Goal: Task Accomplishment & Management: Manage account settings

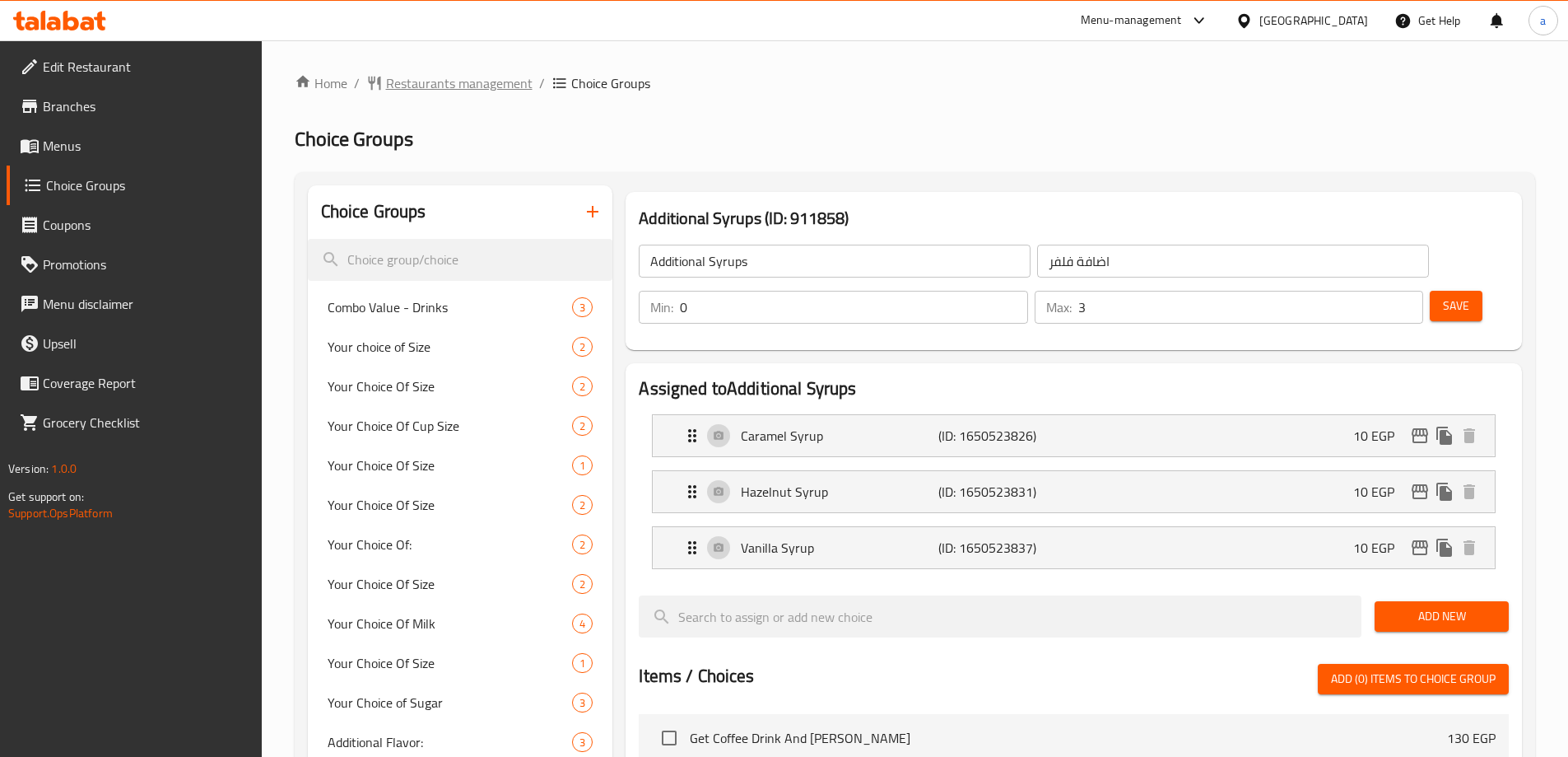
click at [508, 91] on span "Restaurants management" at bounding box center [459, 83] width 146 height 20
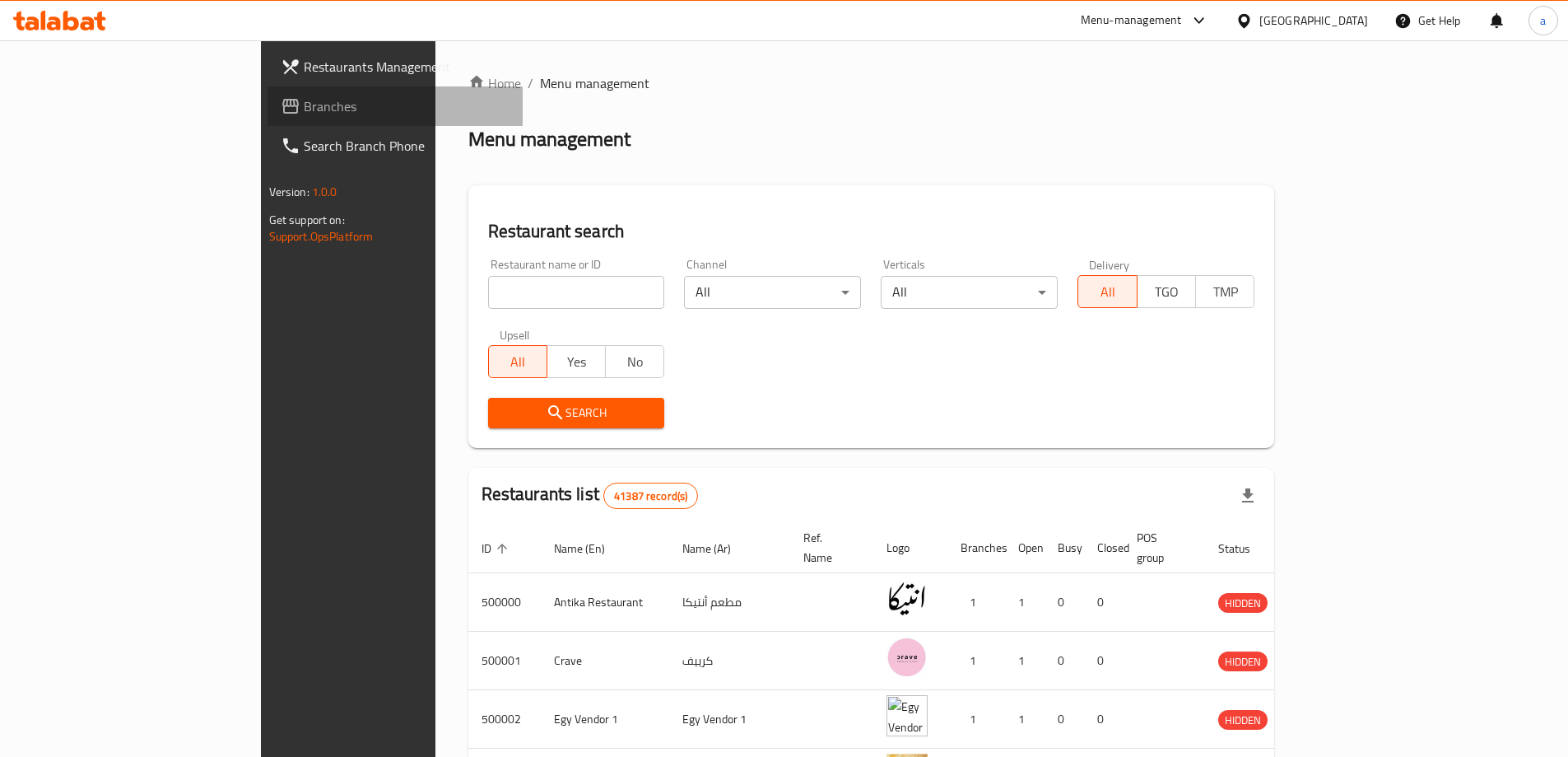
click at [304, 110] on span "Branches" at bounding box center [406, 106] width 206 height 20
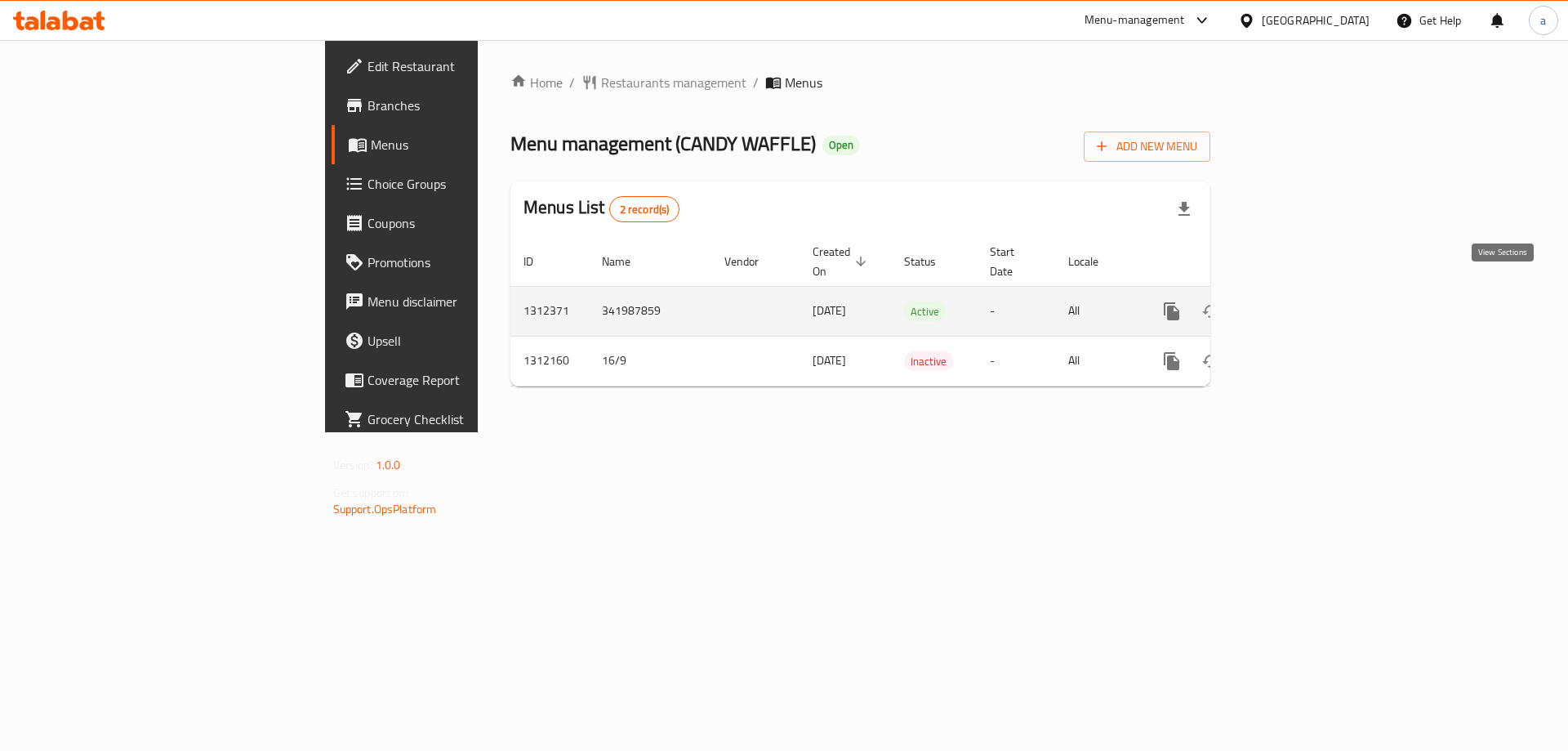
click at [1300, 301] on icon "enhanced table" at bounding box center [1289, 311] width 20 height 20
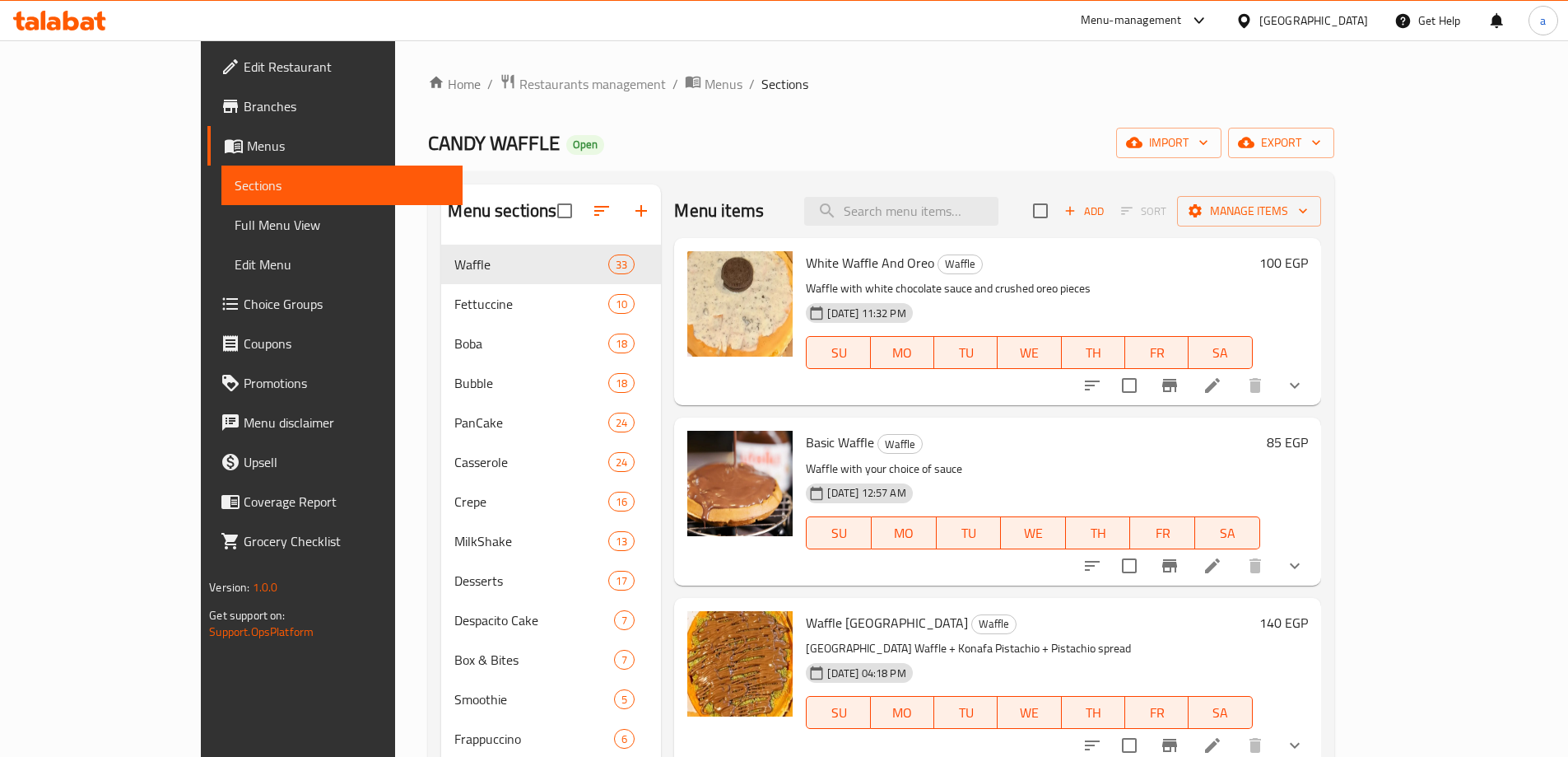
click at [244, 302] on span "Choice Groups" at bounding box center [346, 304] width 206 height 20
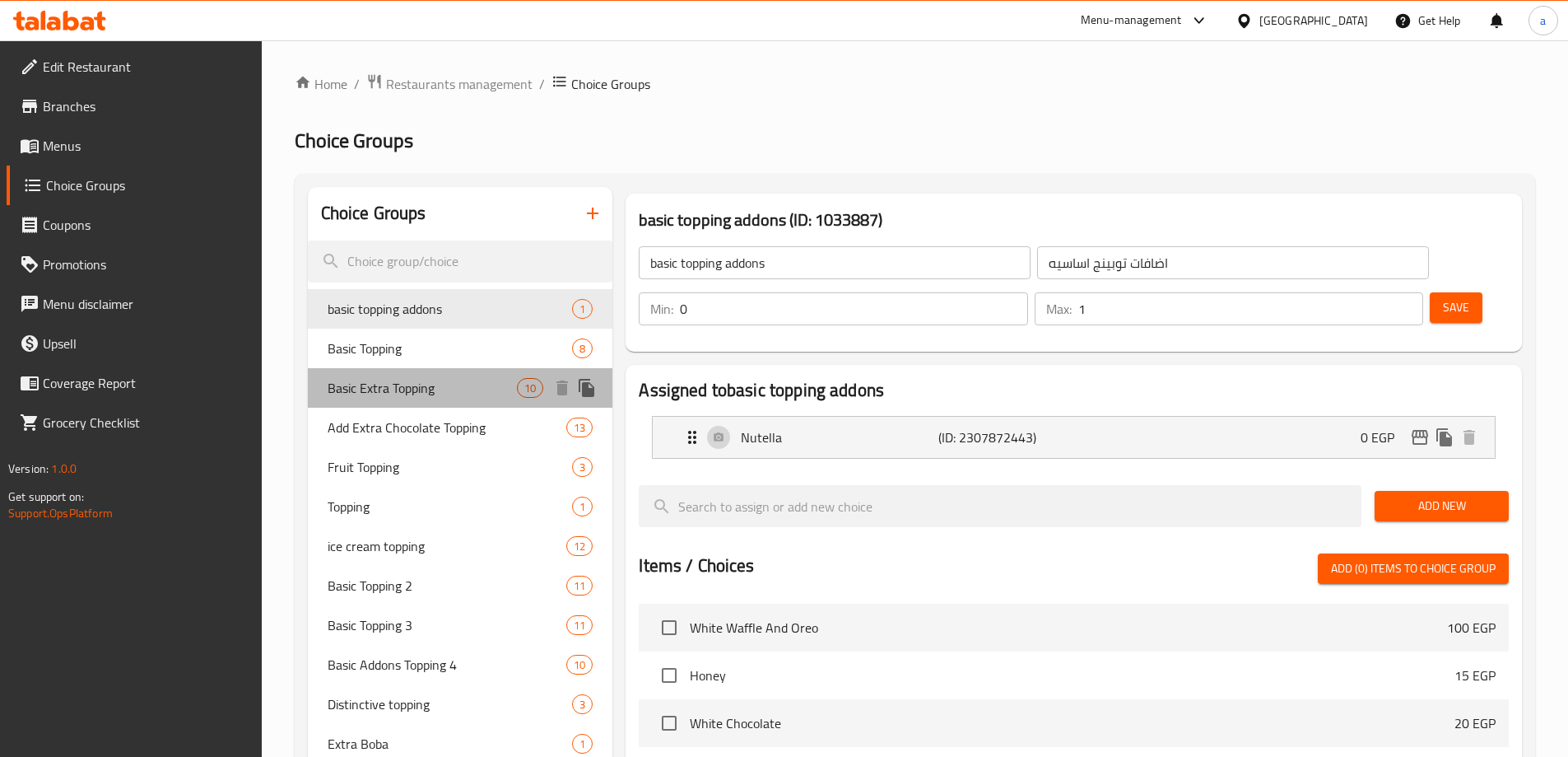
drag, startPoint x: 461, startPoint y: 378, endPoint x: 1223, endPoint y: 158, distance: 793.1
click at [459, 382] on span "Basic Extra Topping" at bounding box center [422, 387] width 190 height 20
type input "Basic Extra Topping"
type input "اكسترا توبينج أساسي"
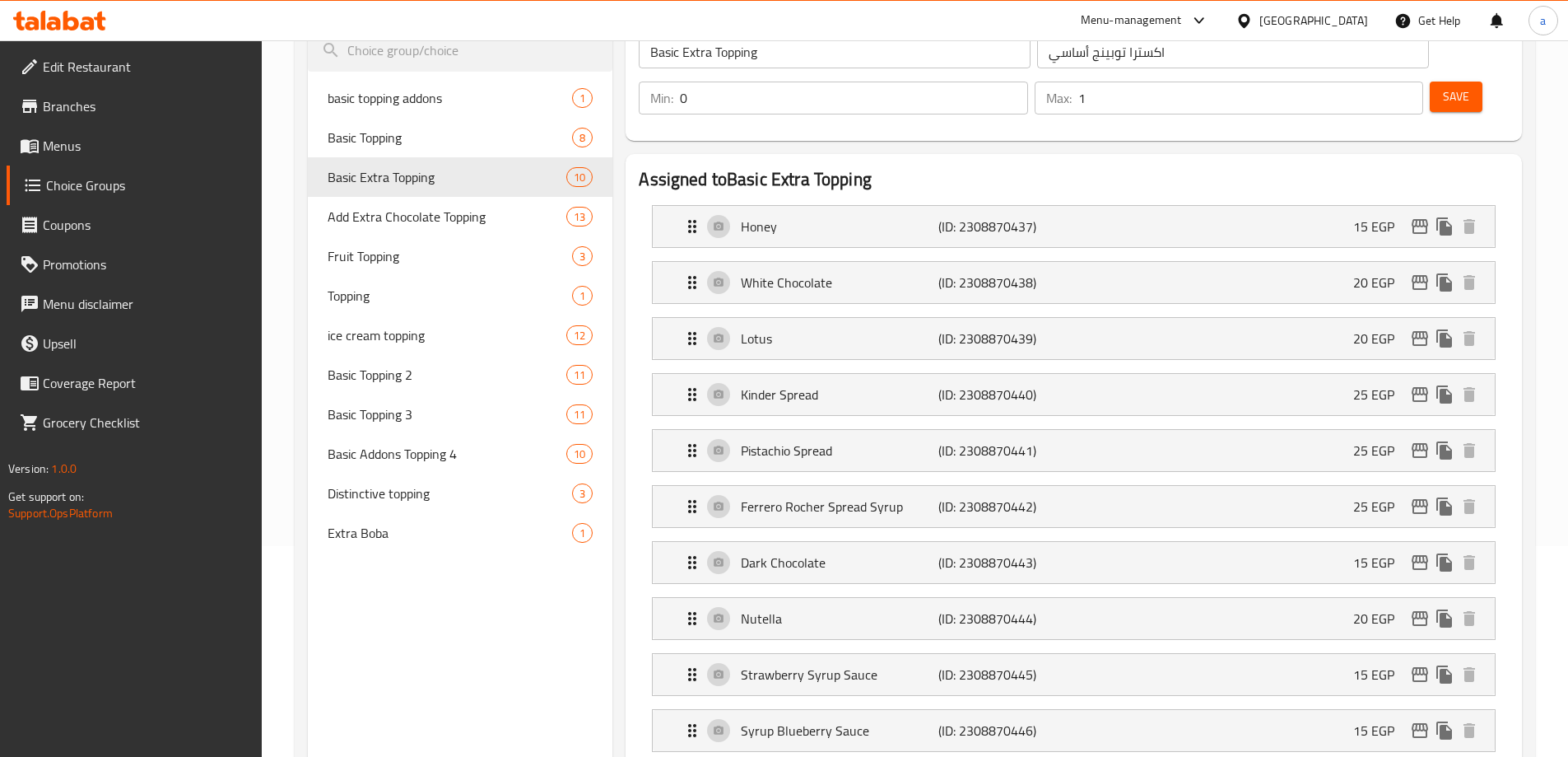
scroll to position [109, 0]
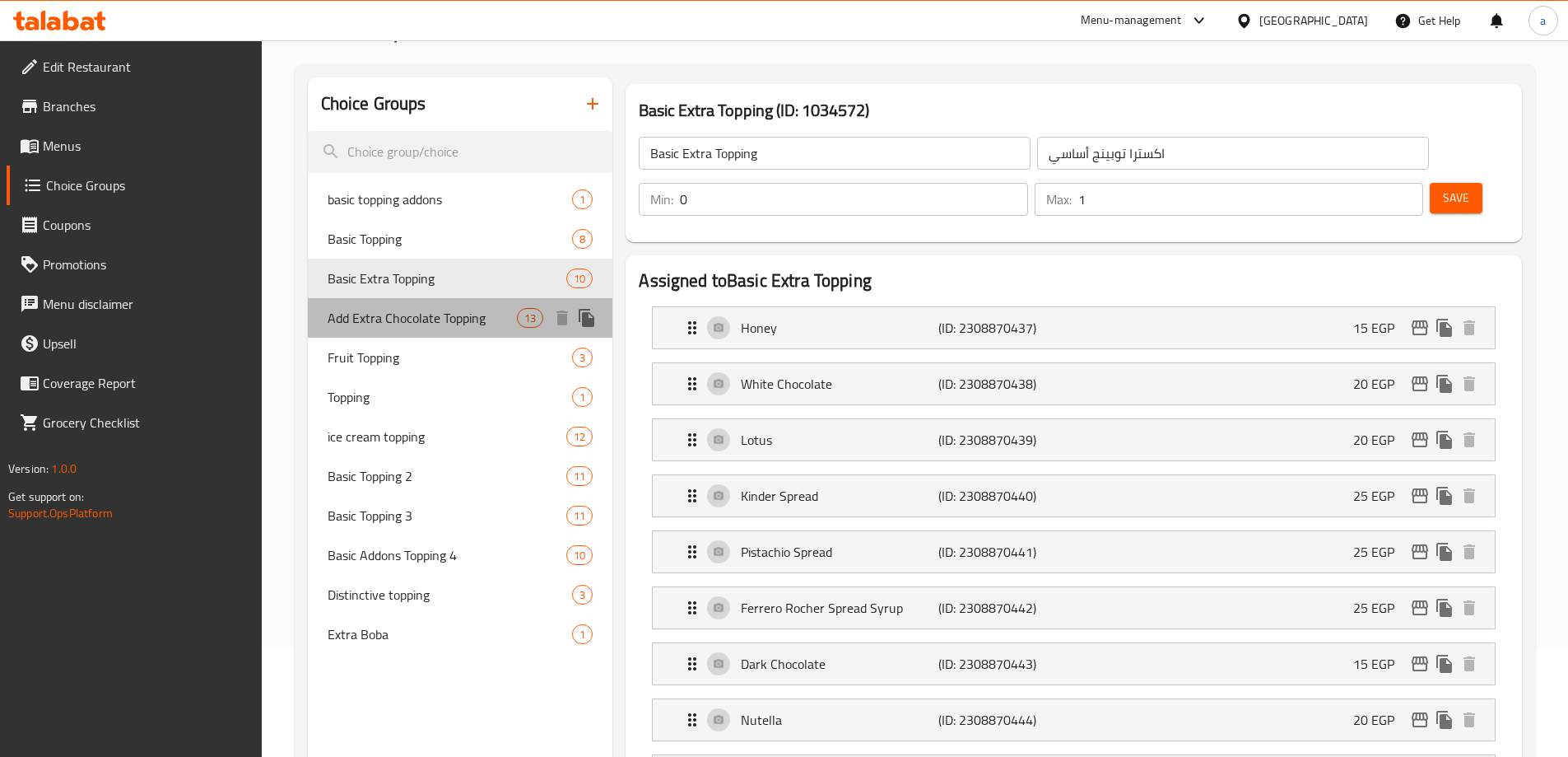
click at [458, 313] on span "Add Extra Chocolate Topping" at bounding box center [422, 318] width 190 height 20
type input "Add Extra Chocolate Topping"
type input "أضافة إكسترا تشوكلات توبينج"
type input "13"
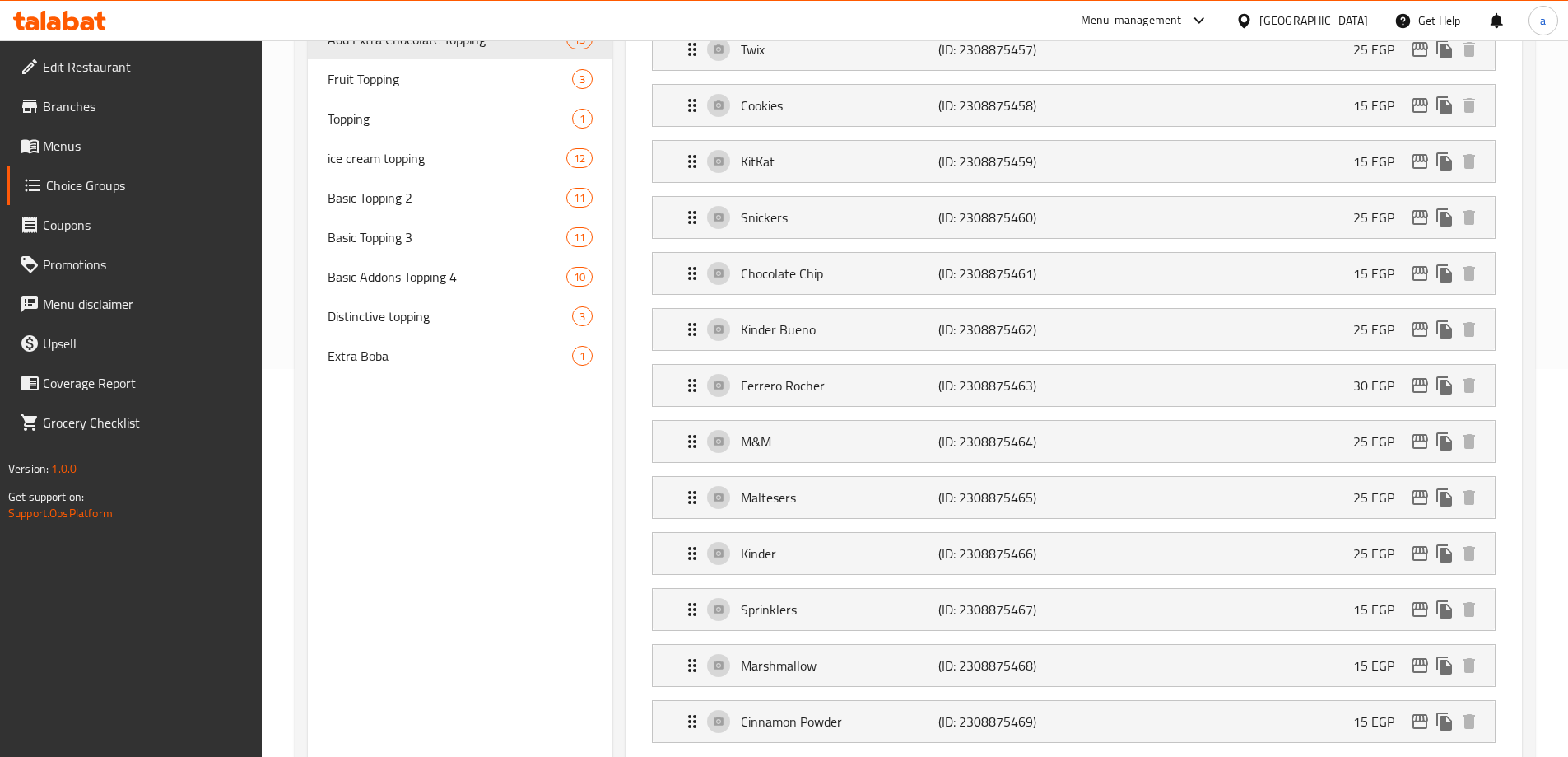
scroll to position [195, 0]
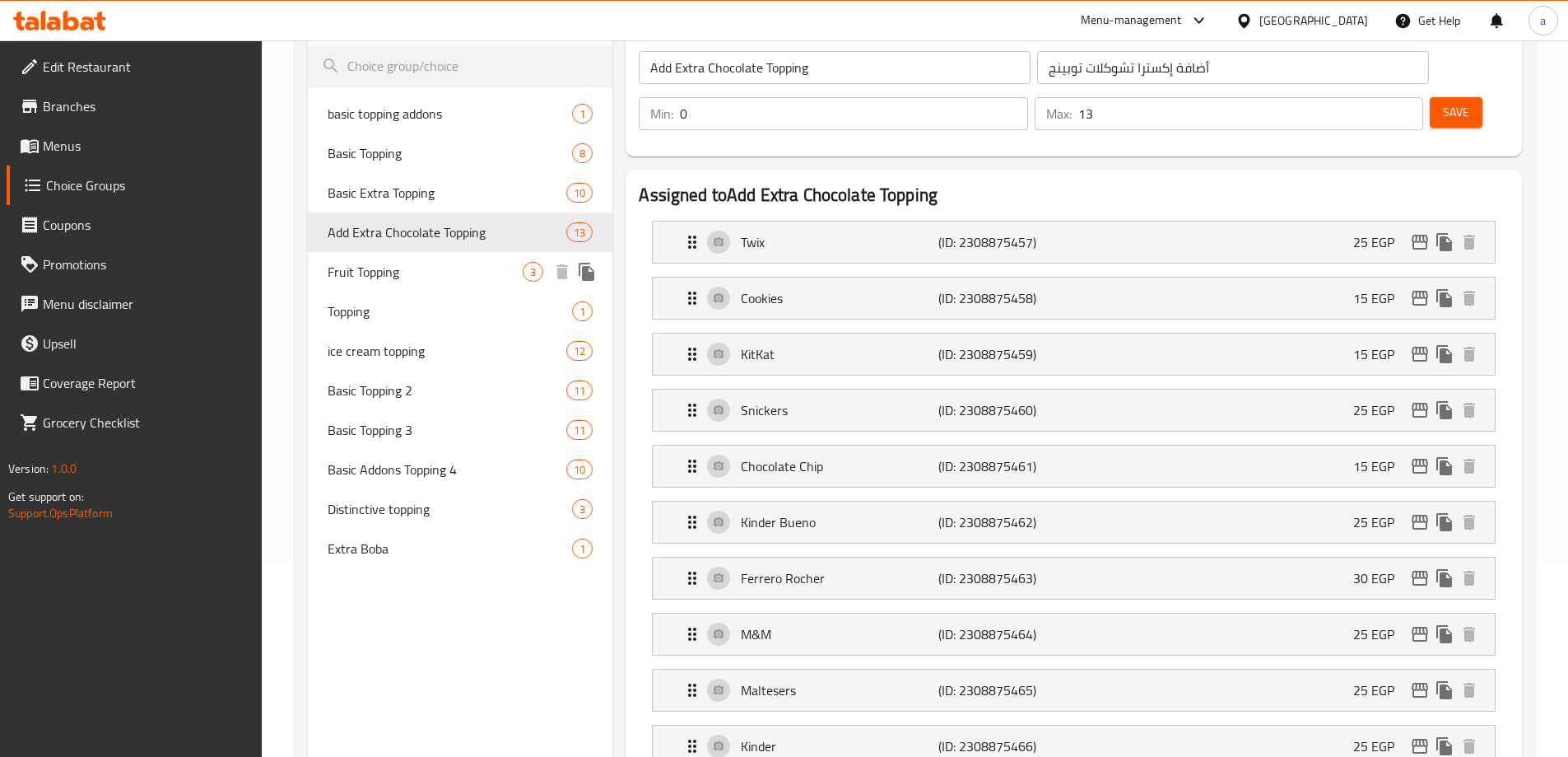
click at [489, 268] on span "Fruit Topping" at bounding box center [425, 271] width 196 height 20
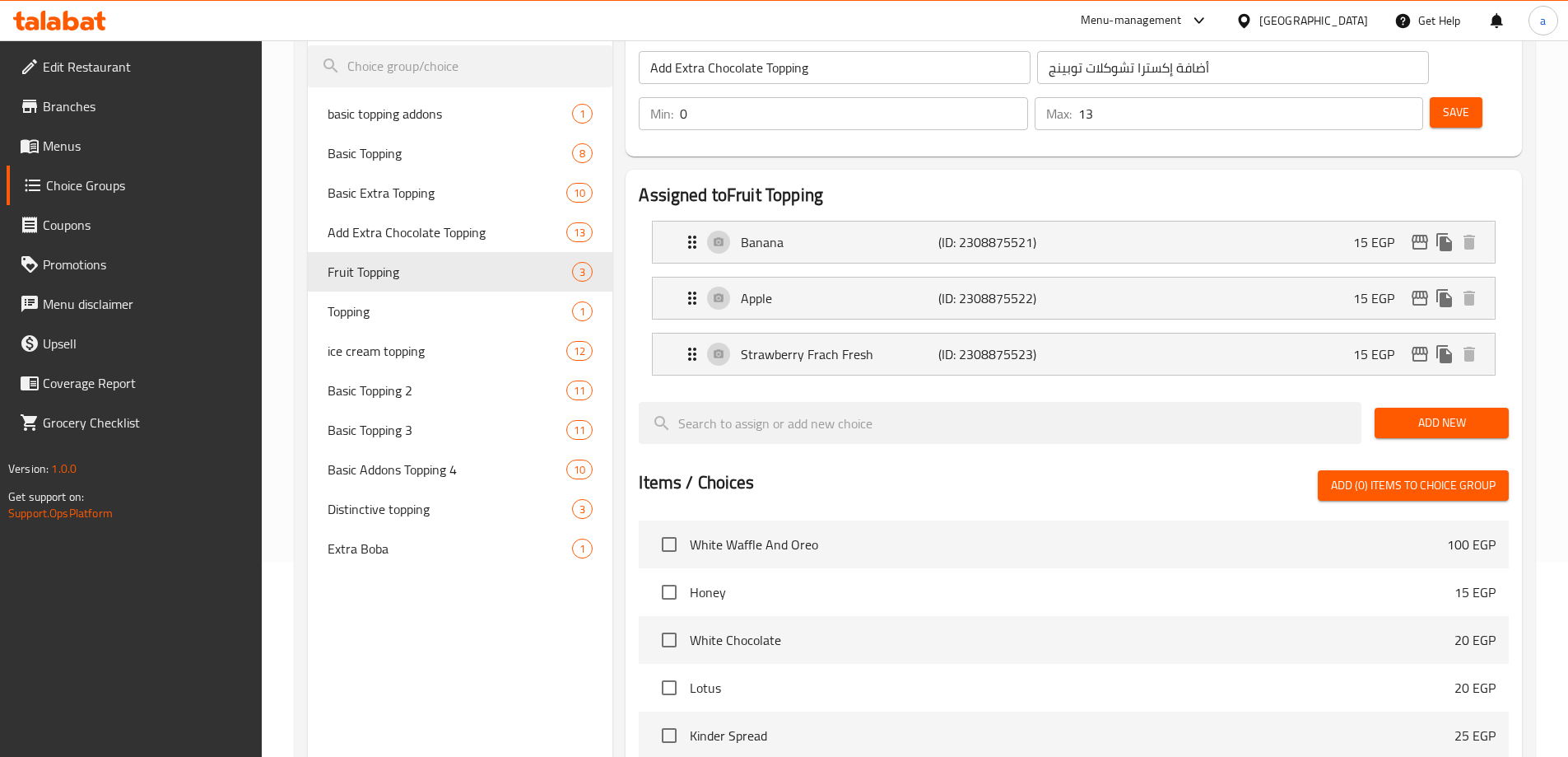
type input "Fruit Topping"
type input "أضاف فاكهه"
type input "3"
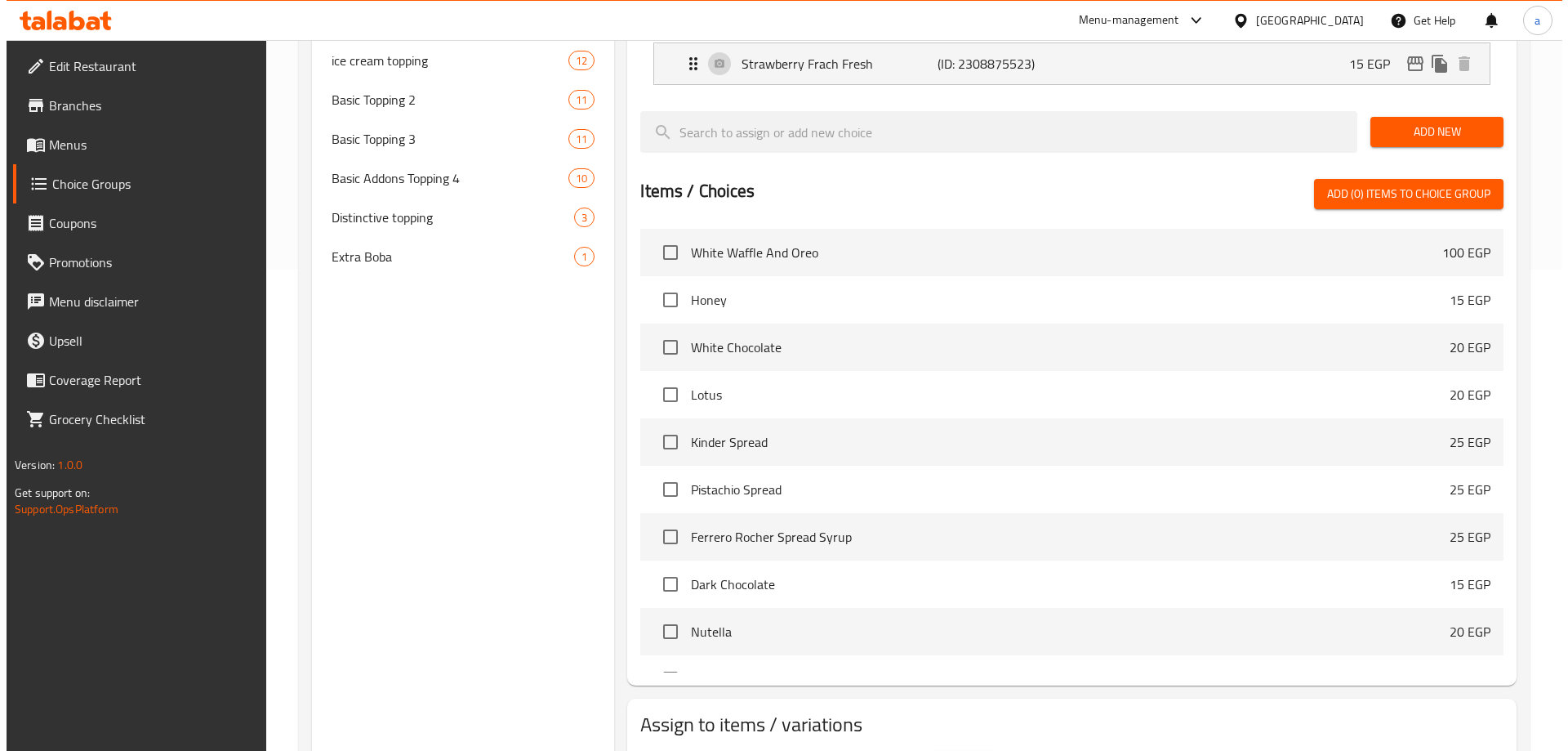
scroll to position [0, 0]
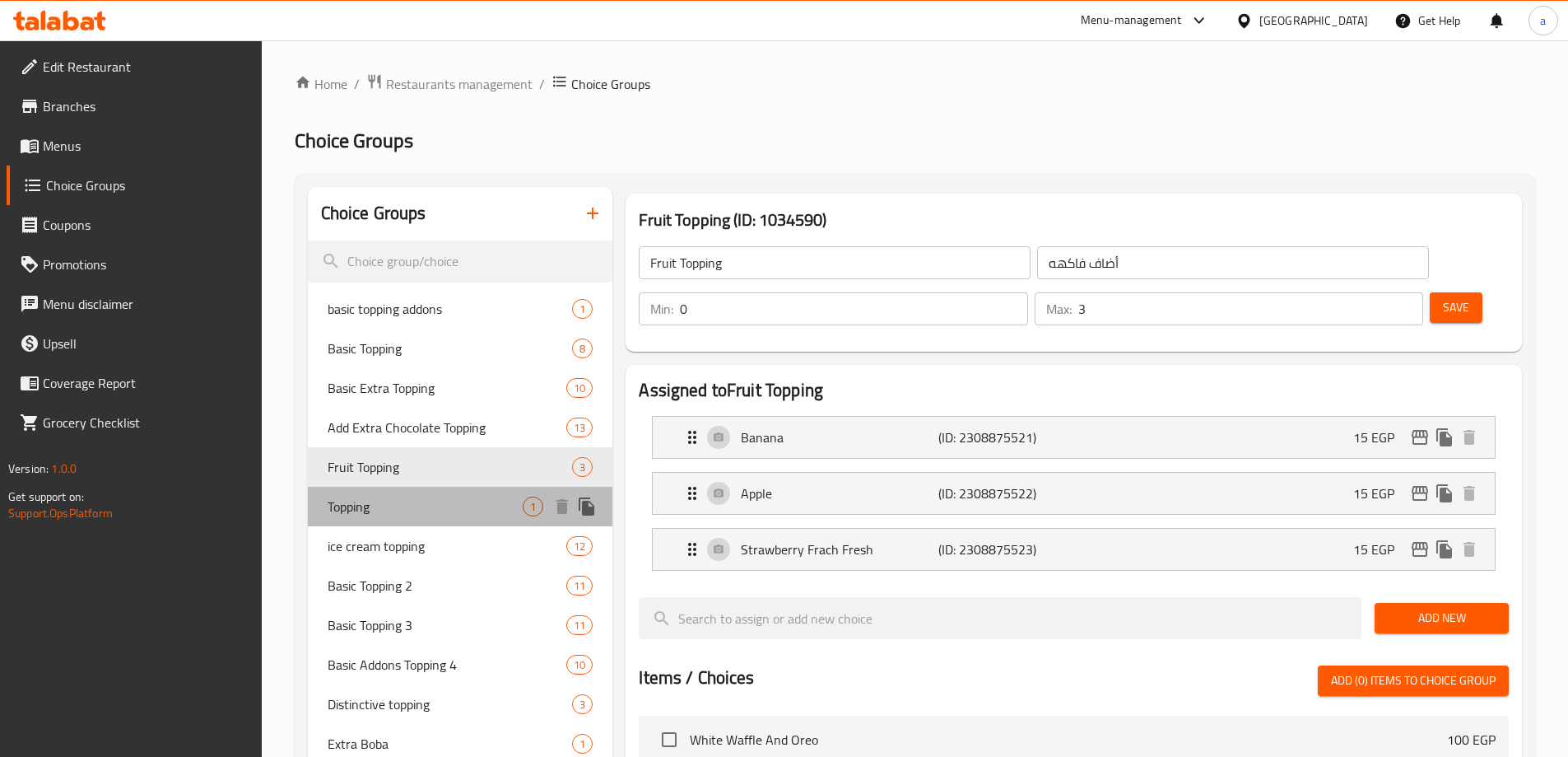
click at [417, 491] on div "Topping 1" at bounding box center [461, 507] width 305 height 40
type input "Topping"
type input "توبينج"
type input "1"
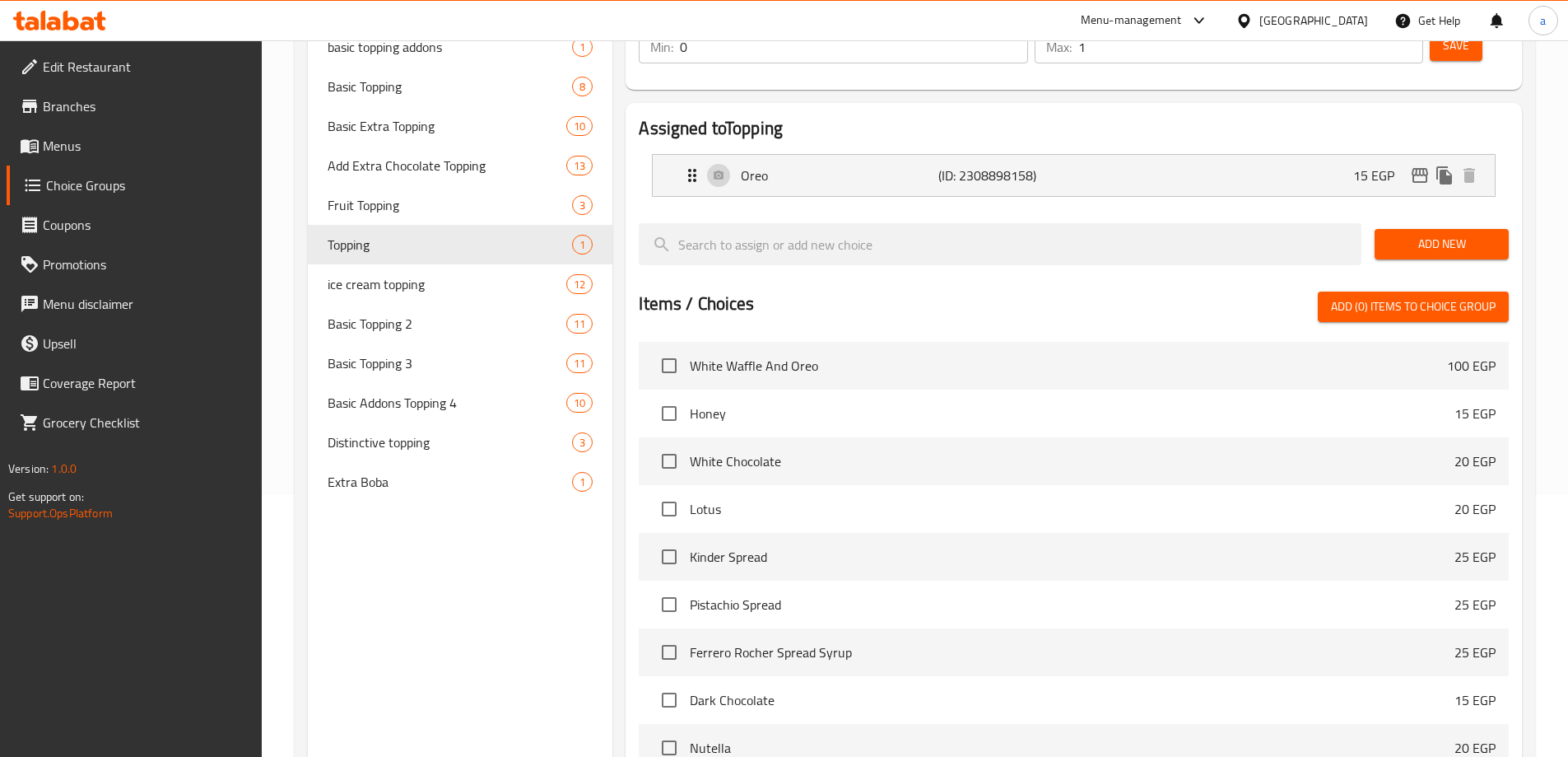
scroll to position [17, 0]
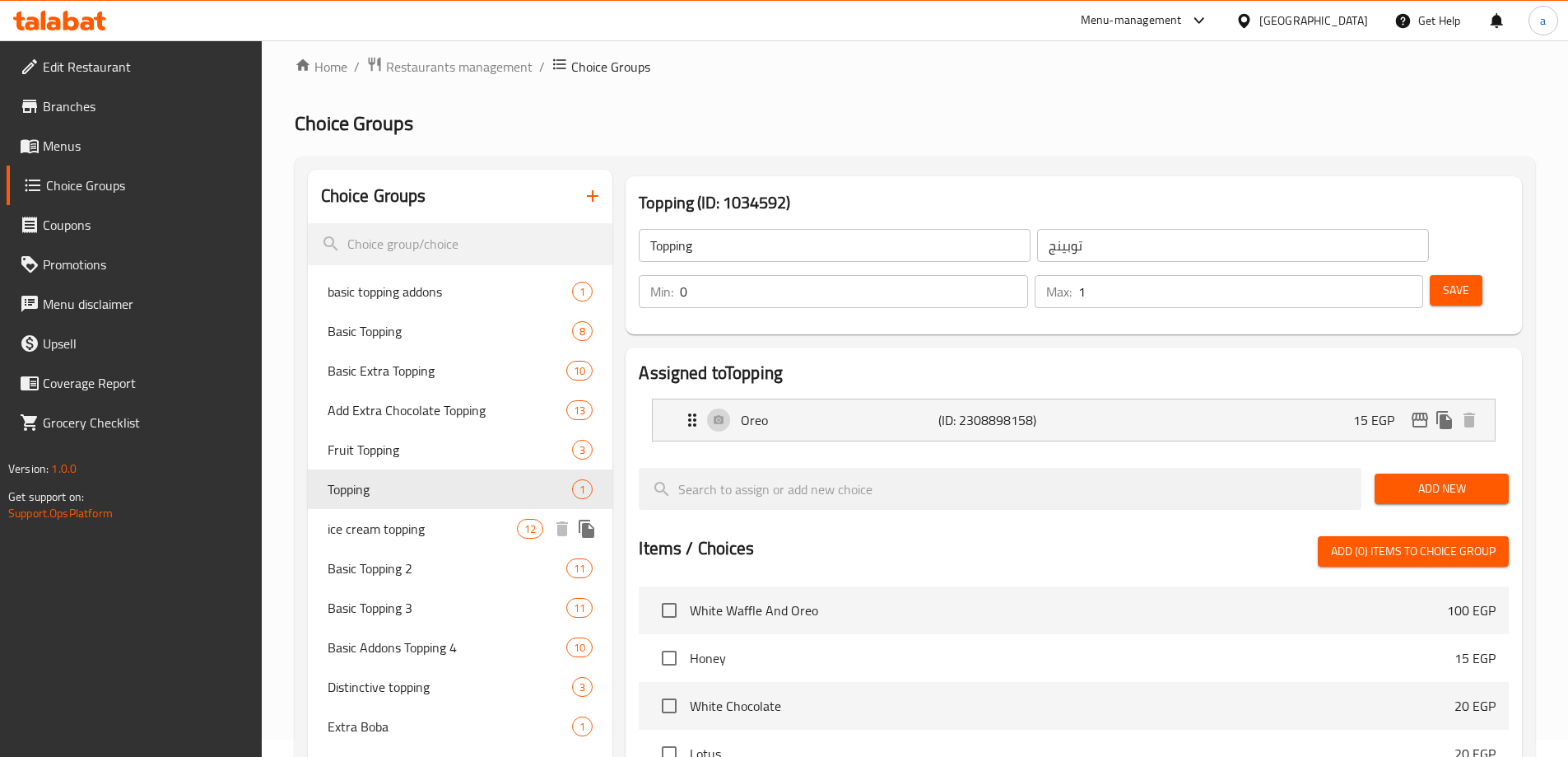
click at [437, 521] on span "ice cream topping" at bounding box center [422, 528] width 190 height 20
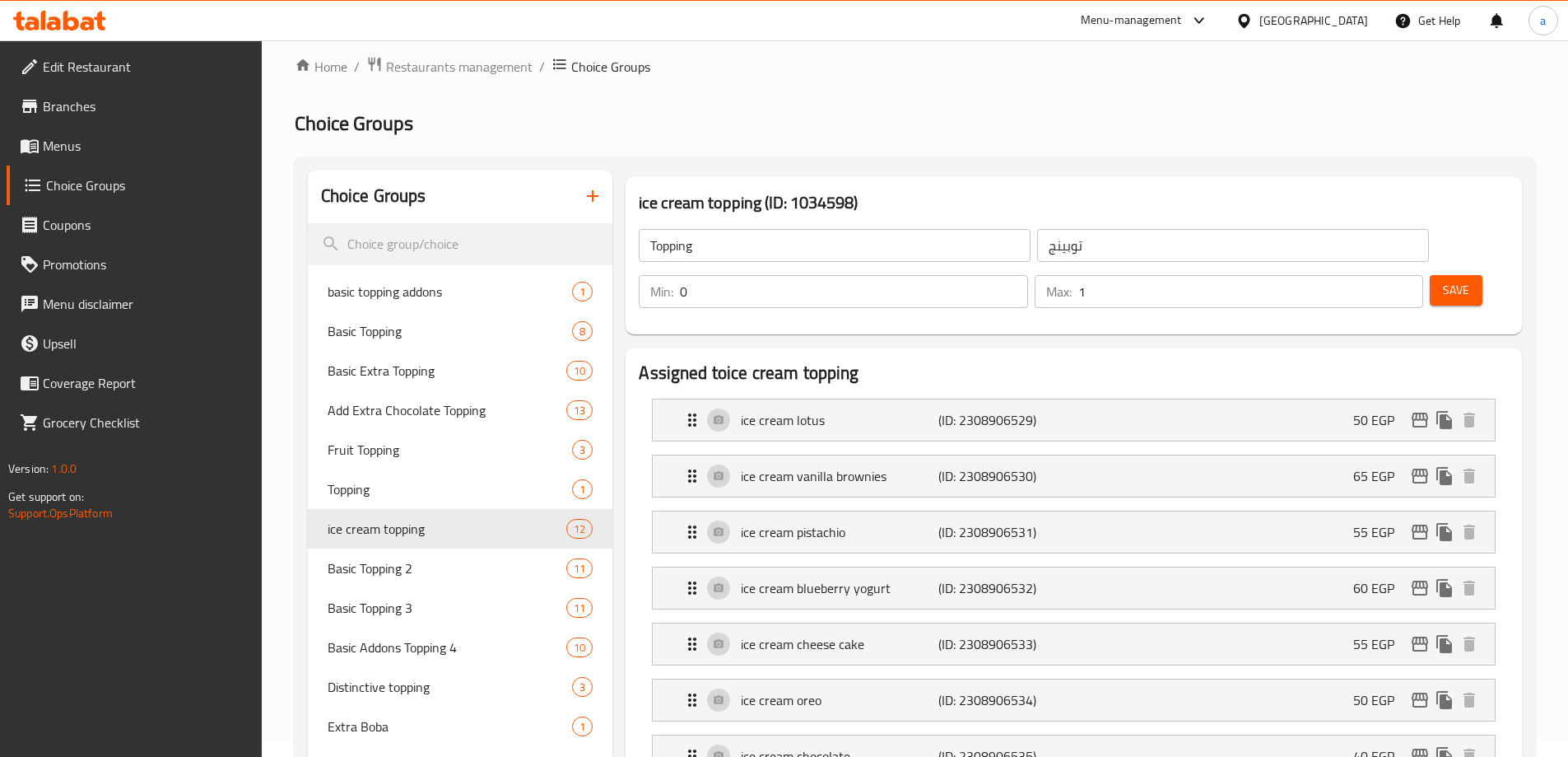
type input "ice cream topping"
type input "أضاف [PERSON_NAME]"
type input "10"
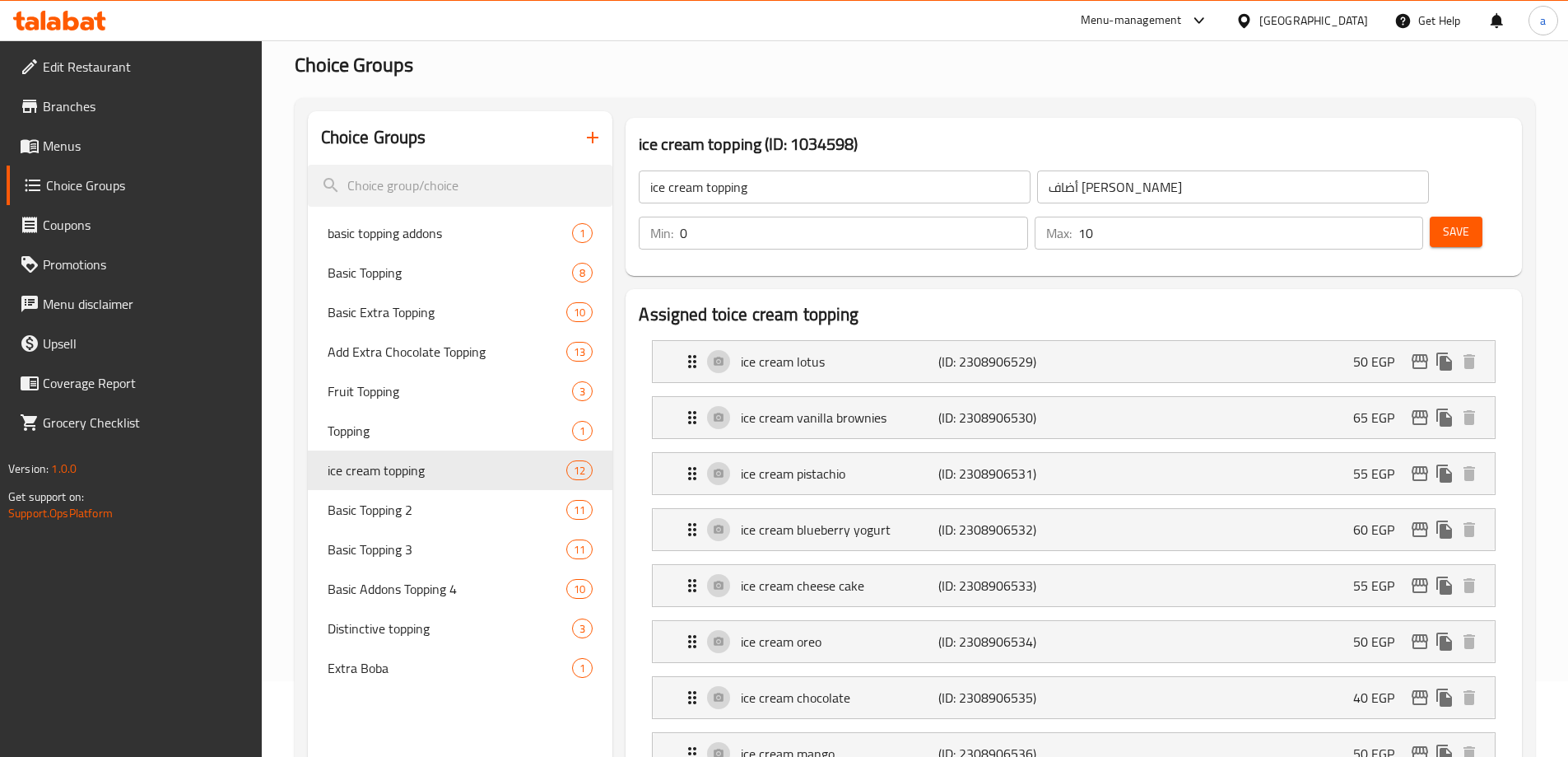
scroll to position [57, 0]
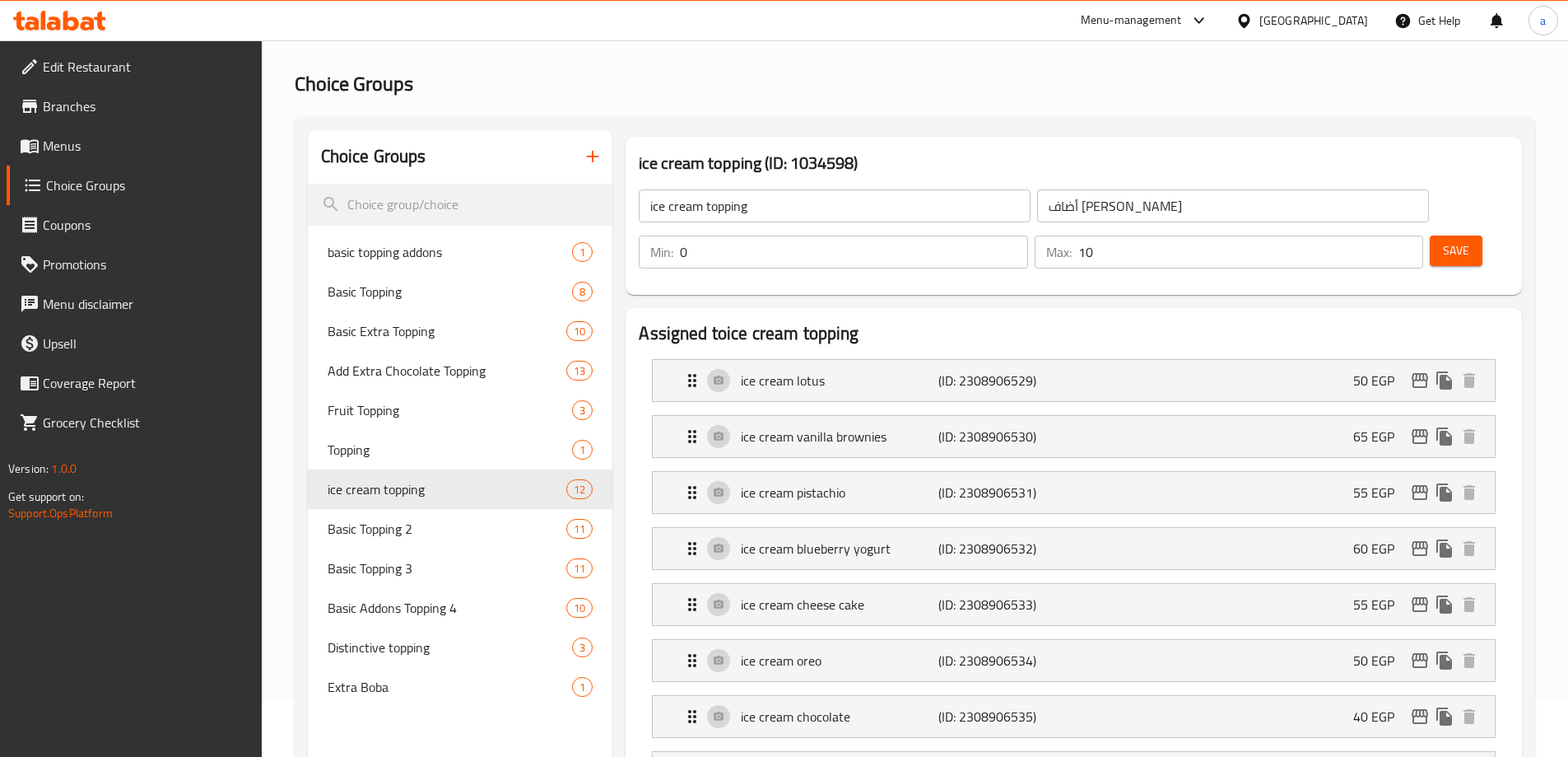
click at [1019, 321] on h2 "Assigned to ice cream topping" at bounding box center [1074, 333] width 870 height 25
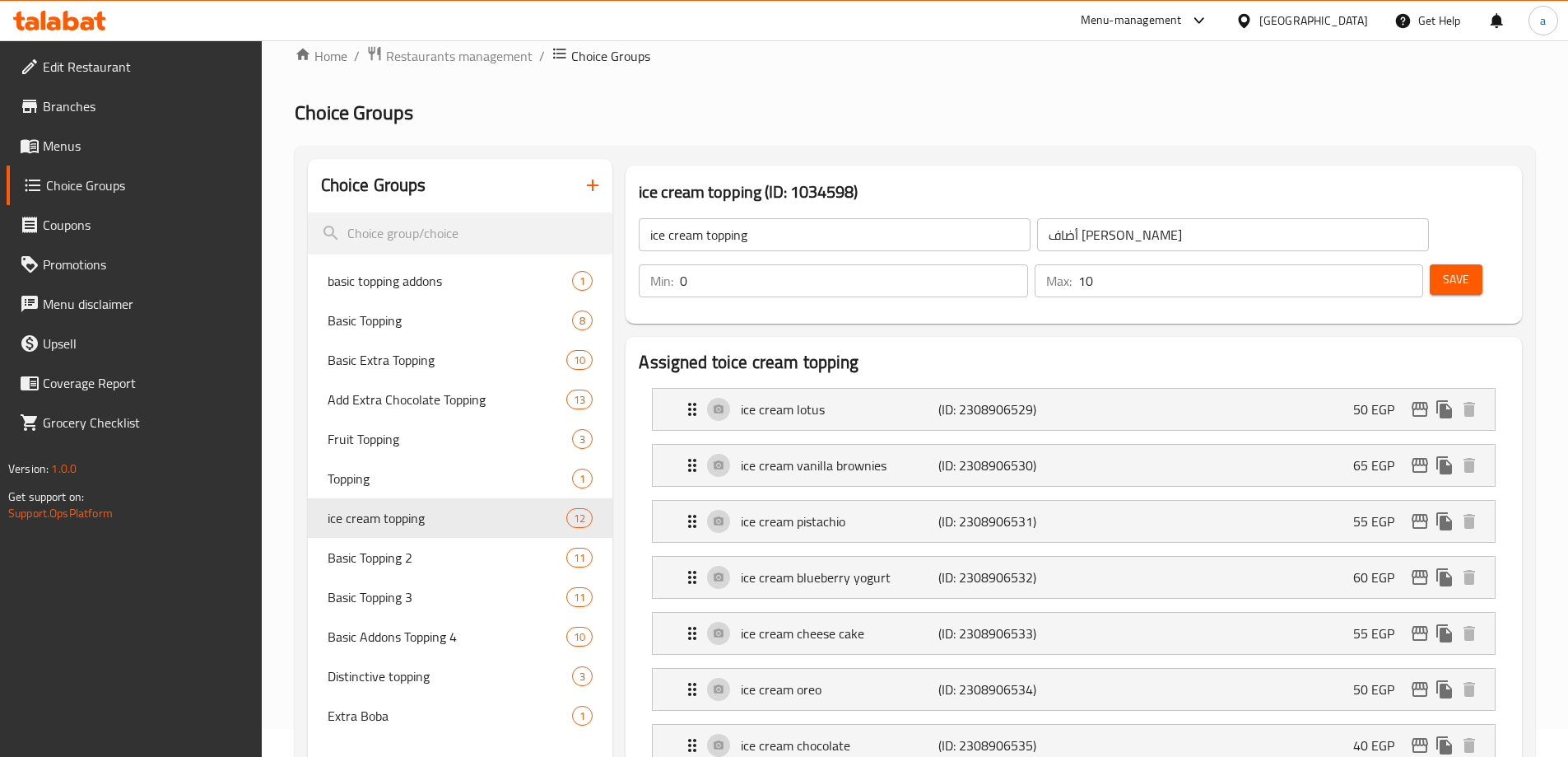
scroll to position [0, 0]
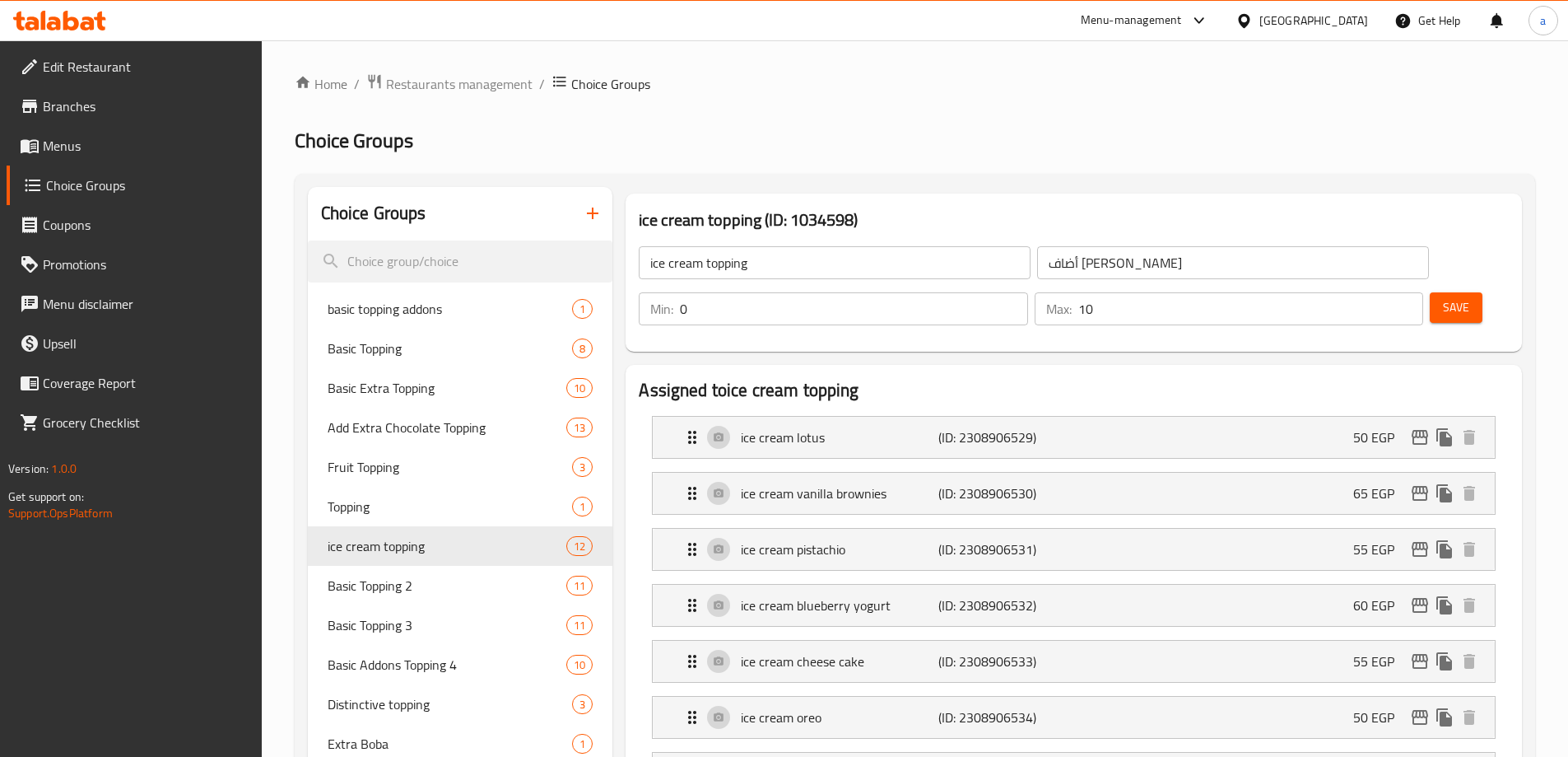
click at [1357, 23] on div "[GEOGRAPHIC_DATA]" at bounding box center [1314, 20] width 109 height 18
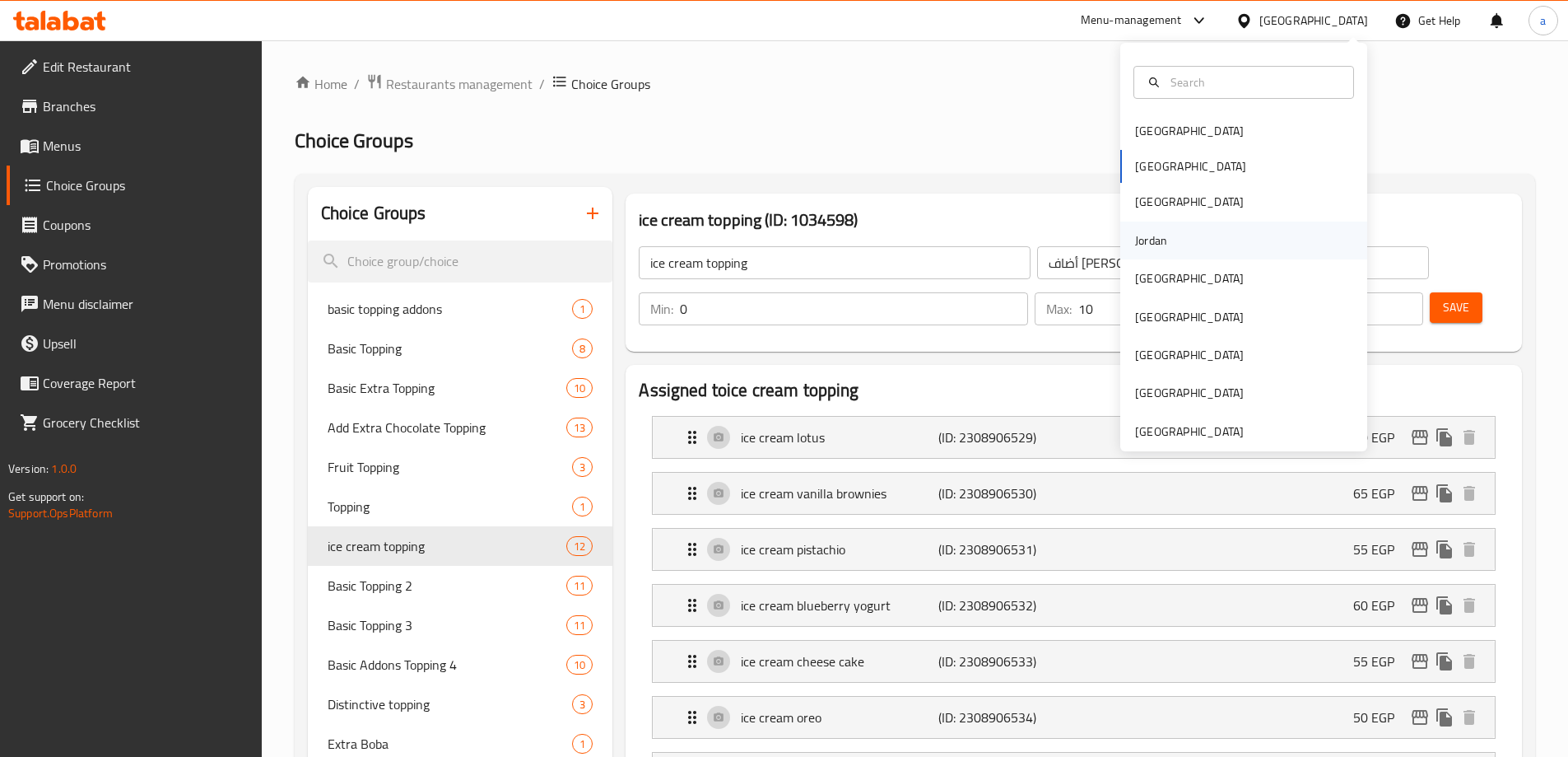
click at [1208, 237] on div "Jordan" at bounding box center [1244, 240] width 247 height 38
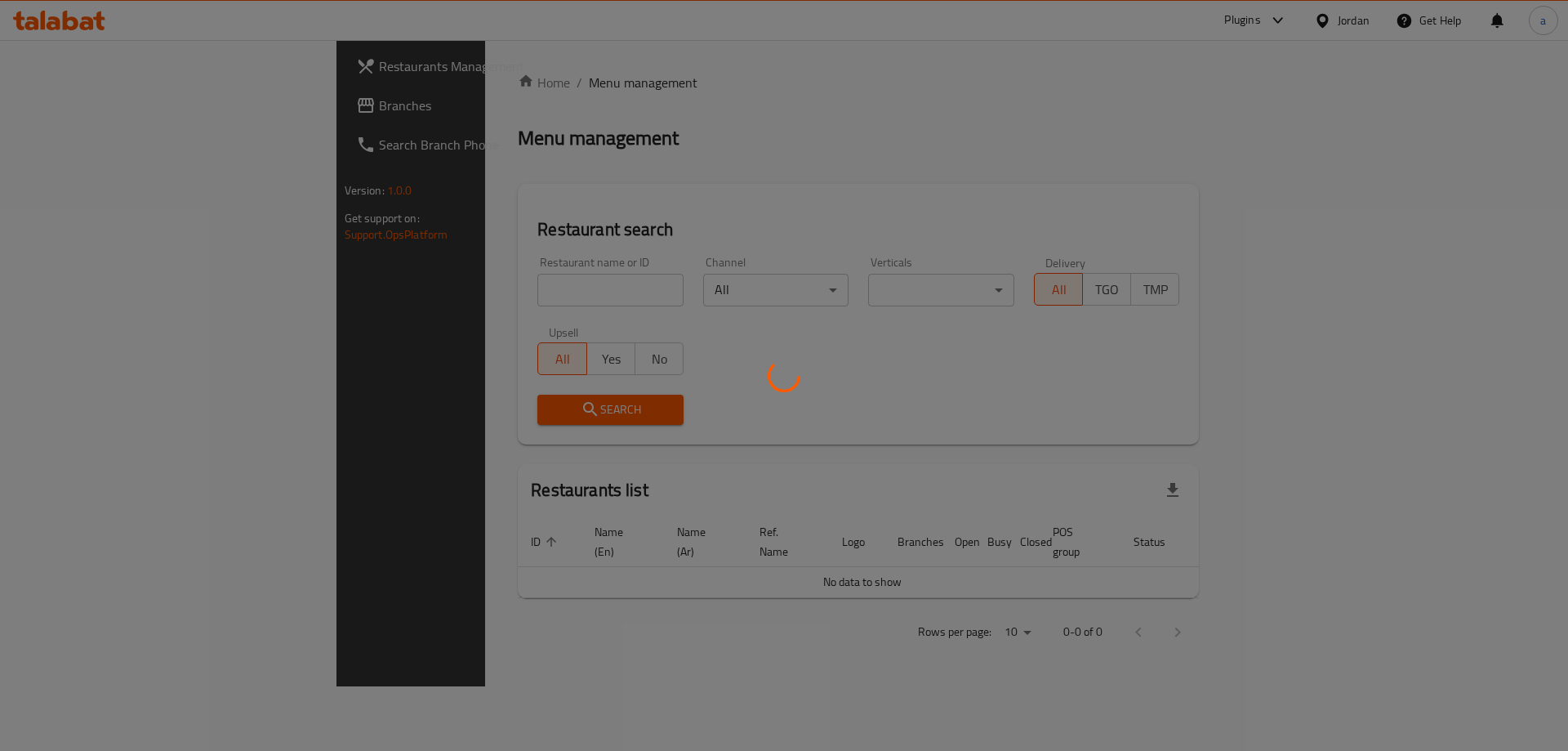
click at [118, 108] on div at bounding box center [784, 376] width 1568 height 751
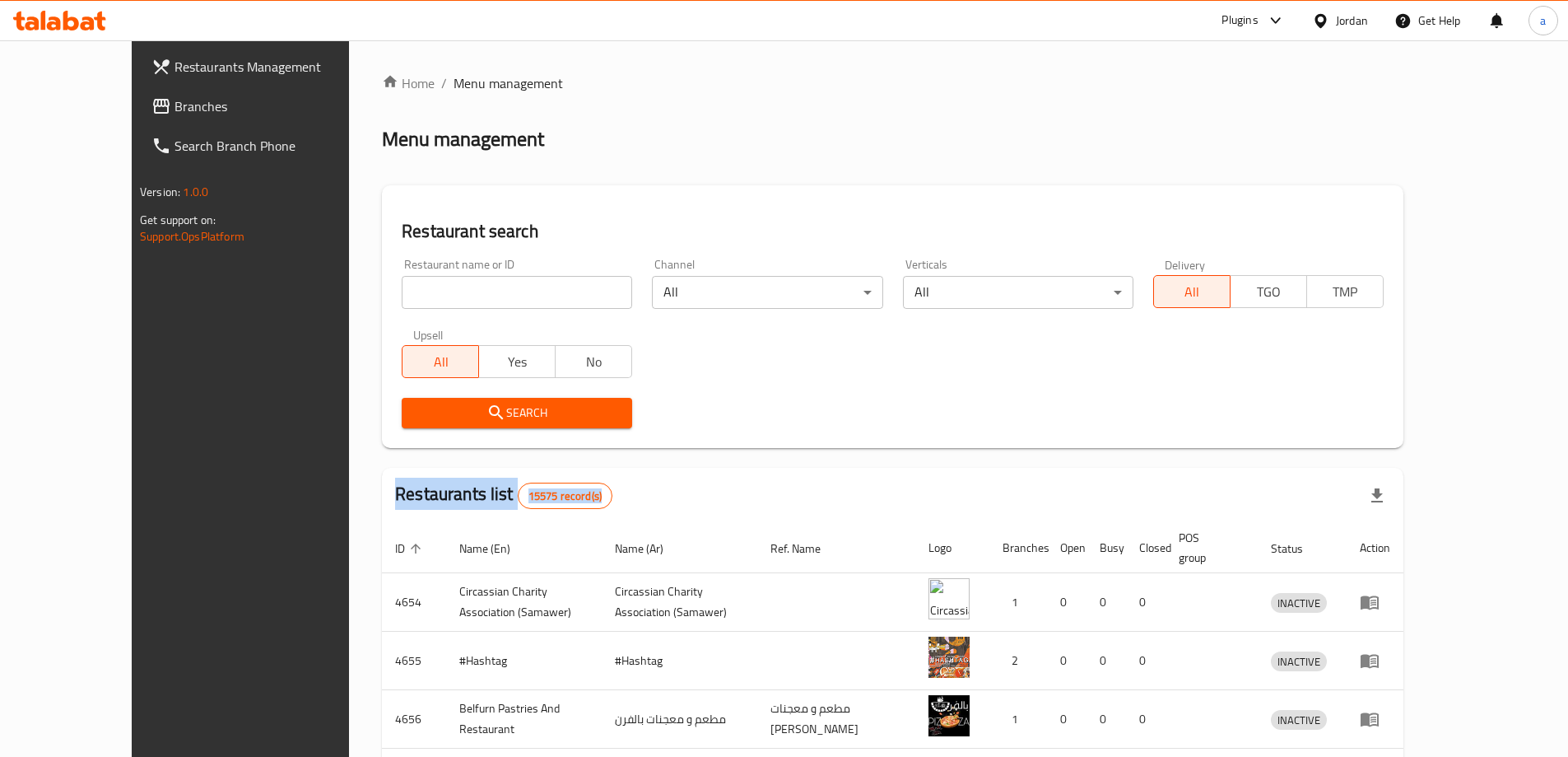
click at [175, 109] on span "Branches" at bounding box center [277, 106] width 206 height 20
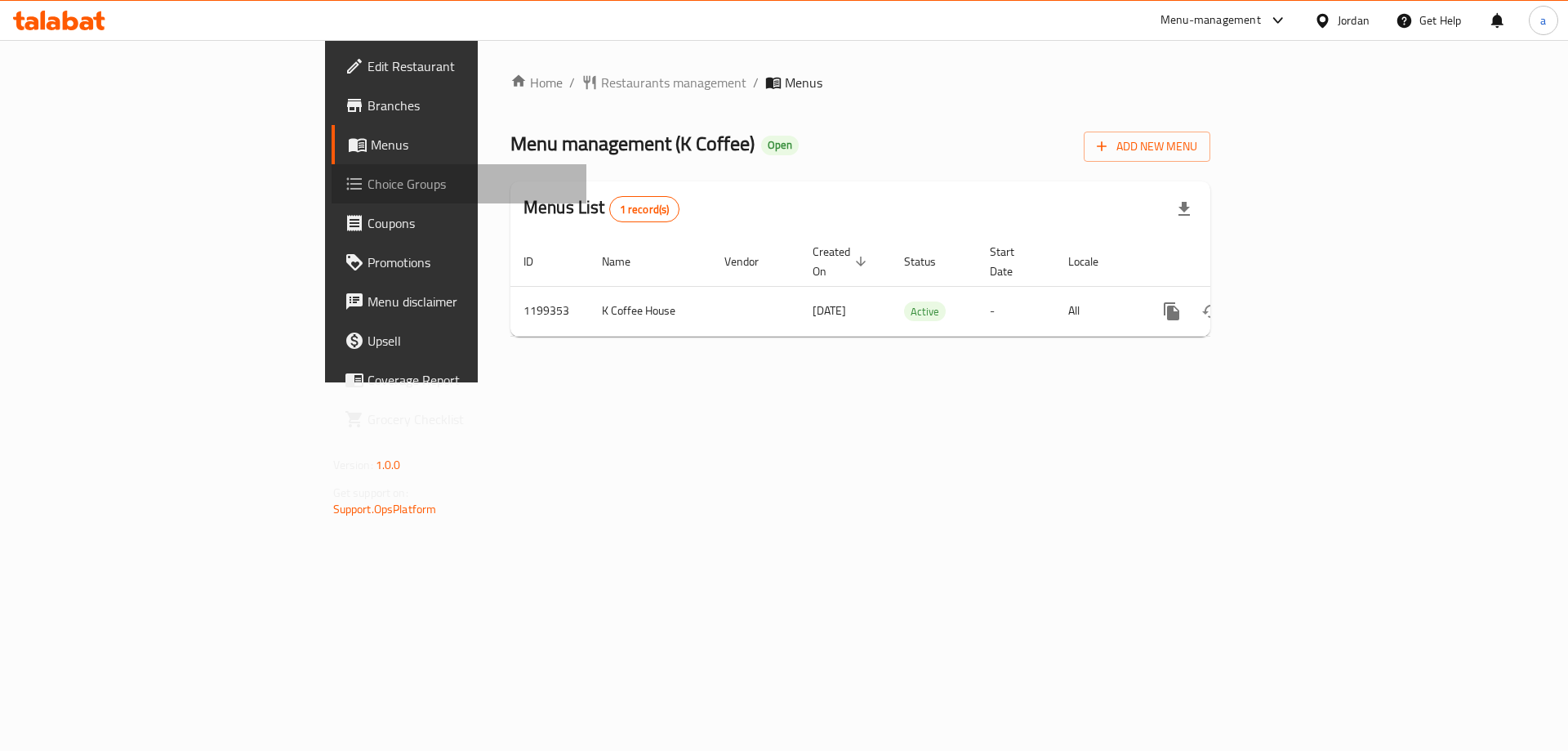
click at [368, 192] on span "Choice Groups" at bounding box center [472, 184] width 207 height 20
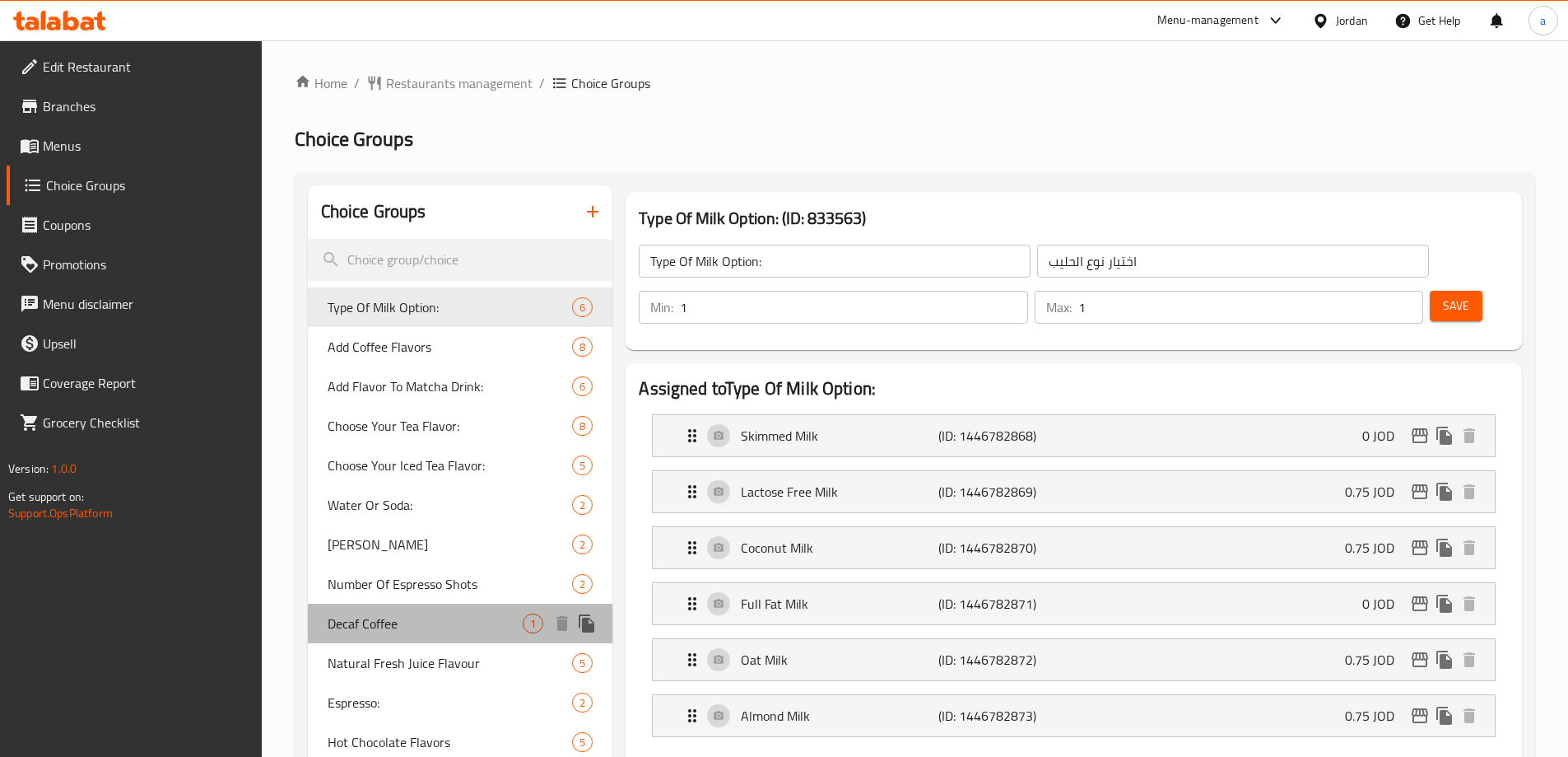
click at [442, 620] on span "Decaf Coffee" at bounding box center [425, 623] width 196 height 20
type input "Decaf Coffee"
type input "قهوة ديكاف"
type input "0"
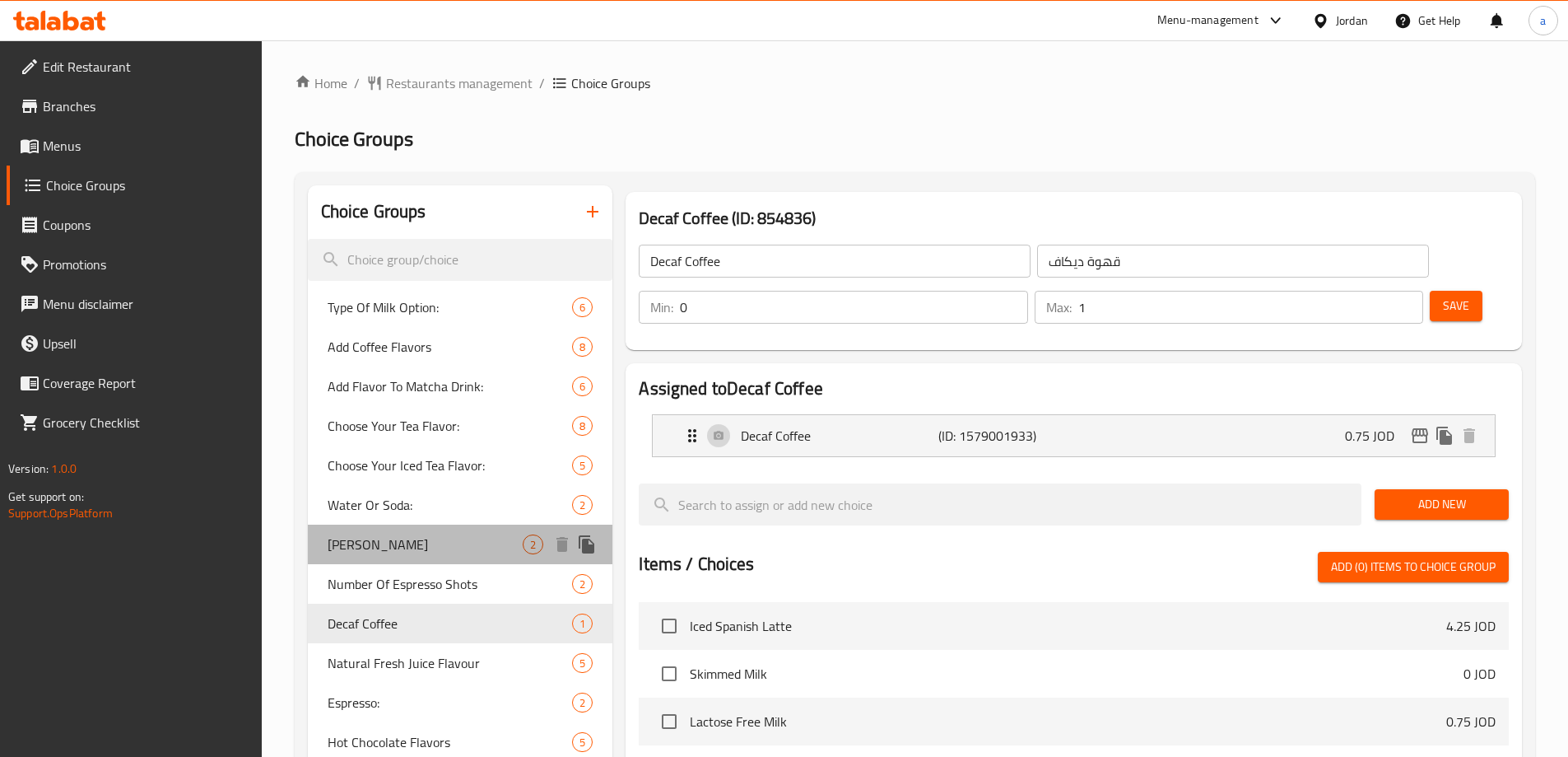
click at [451, 539] on span "Caesar Addons" at bounding box center [425, 544] width 196 height 20
type input "Caesar Addons"
type input "اضافات للسيزر"
type input "2"
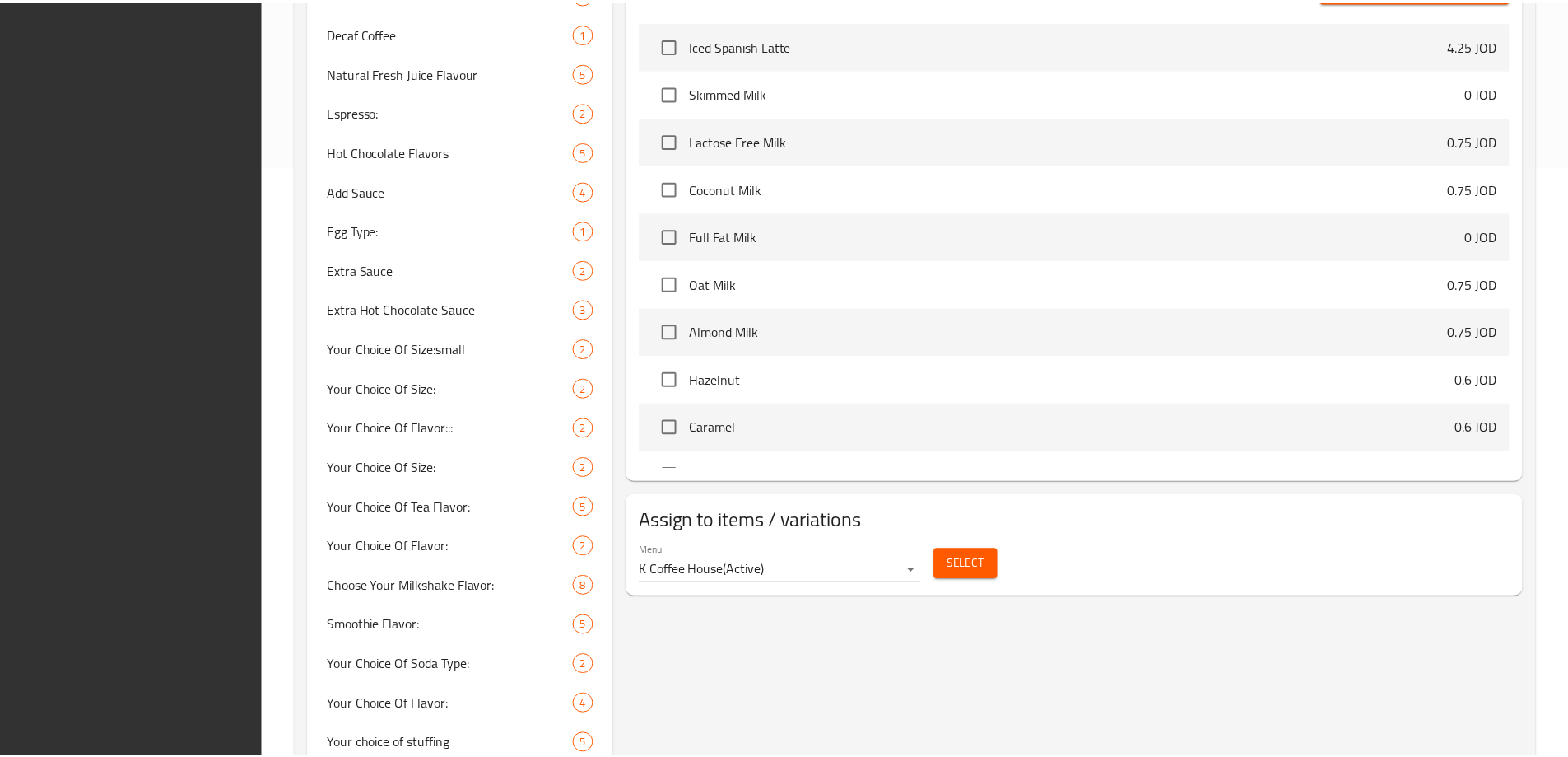
scroll to position [651, 0]
